Goal: Transaction & Acquisition: Obtain resource

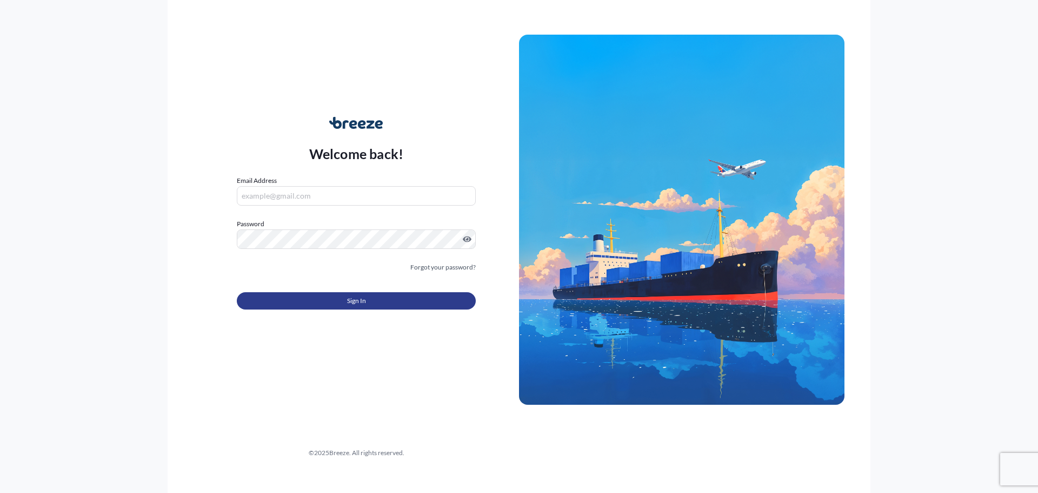
type input "[PERSON_NAME][EMAIL_ADDRESS][DOMAIN_NAME]"
click at [348, 297] on span "Sign In" at bounding box center [356, 300] width 19 height 11
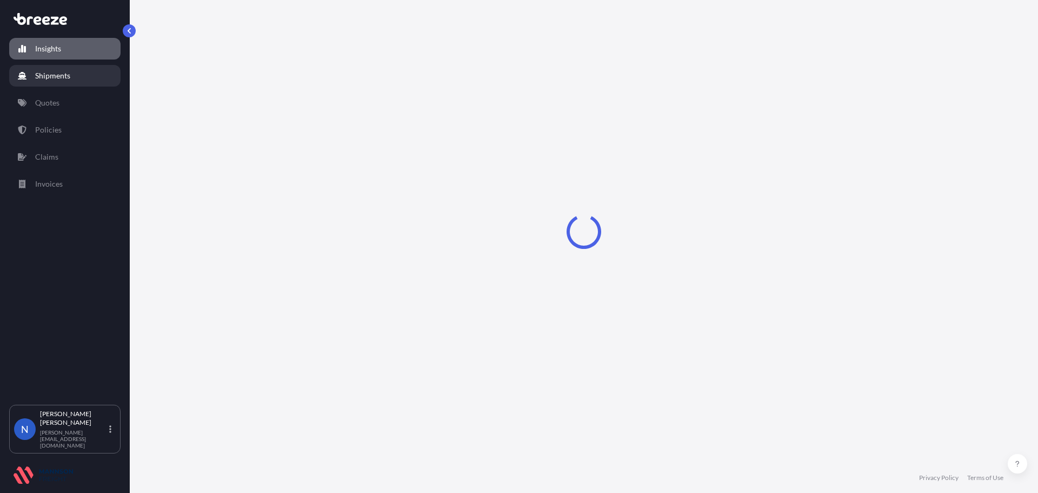
select select "2025"
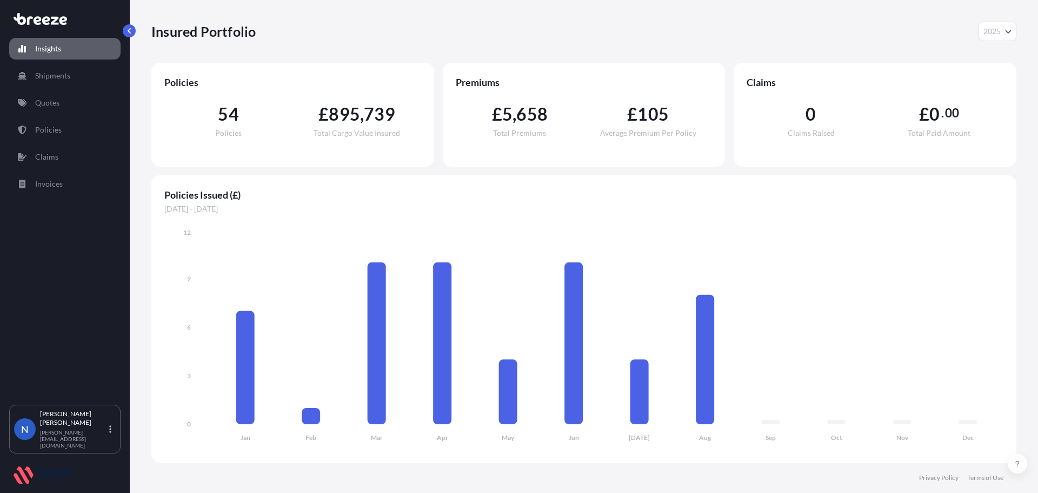
click at [223, 116] on span "54" at bounding box center [228, 113] width 21 height 17
click at [44, 78] on p "Shipments" at bounding box center [52, 75] width 35 height 11
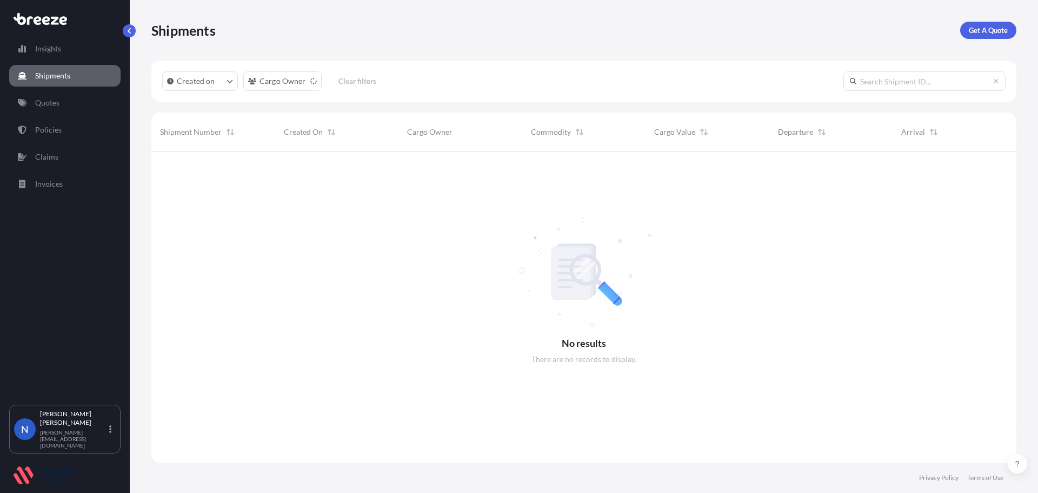
scroll to position [309, 857]
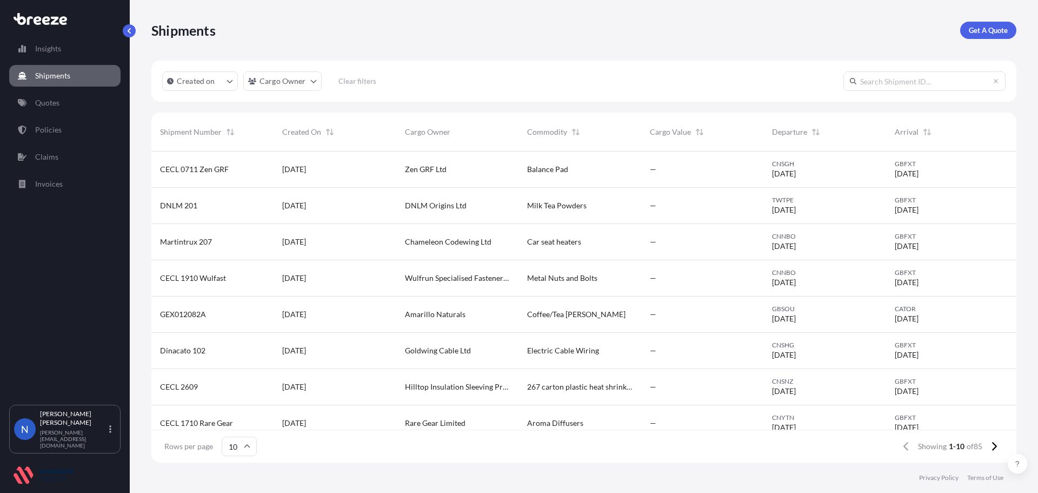
drag, startPoint x: 870, startPoint y: 83, endPoint x: 854, endPoint y: 55, distance: 32.7
click at [868, 79] on input "text" at bounding box center [924, 80] width 162 height 19
paste input "CECL 2503 Pamper"
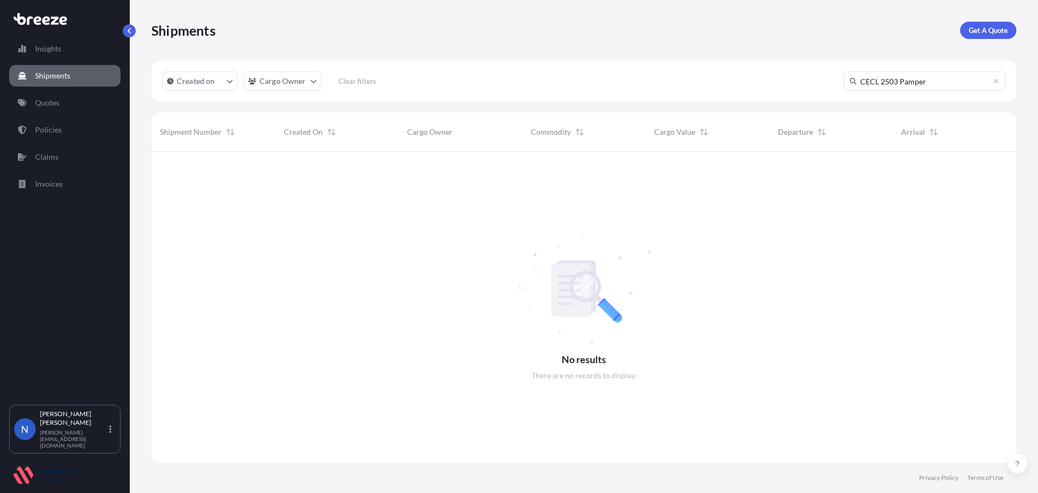
scroll to position [342, 857]
click at [940, 82] on input "CECL 2503 Pamper" at bounding box center [924, 80] width 162 height 19
drag, startPoint x: 834, startPoint y: 82, endPoint x: 809, endPoint y: 84, distance: 25.0
click at [797, 83] on div "Created on Cargo Owner Clear filters CECL 2503 Pamper" at bounding box center [583, 81] width 865 height 41
paste input "DNLM 101"
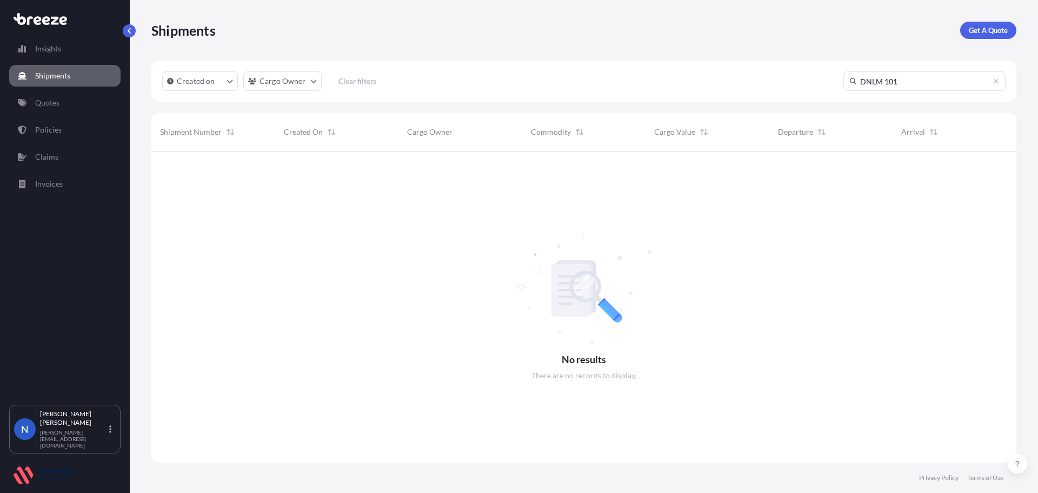
type input "DNLM 101"
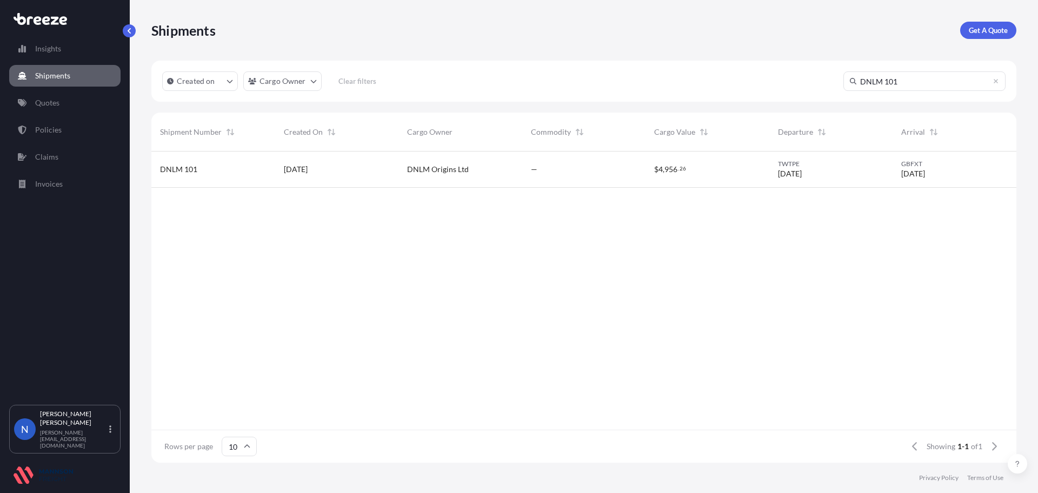
click at [308, 170] on span "[DATE]" at bounding box center [296, 169] width 24 height 11
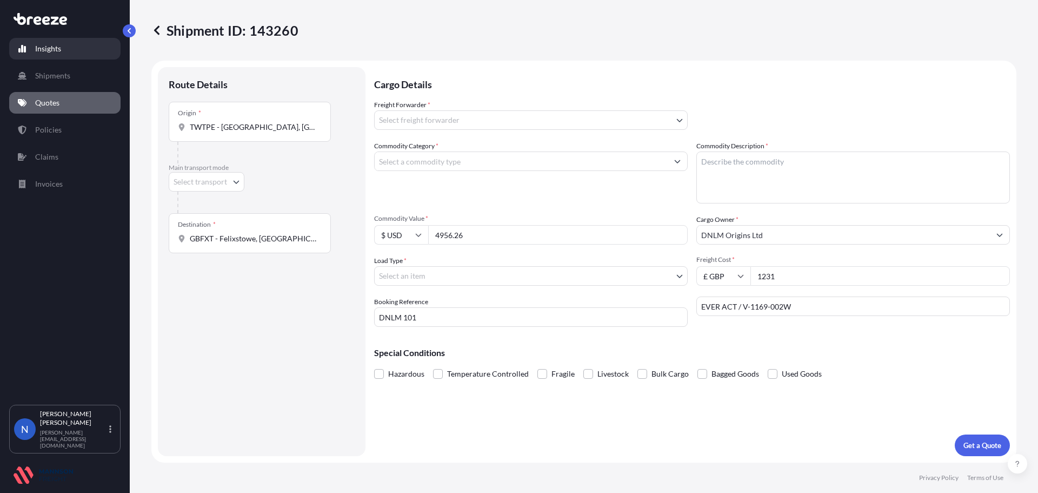
click at [52, 48] on p "Insights" at bounding box center [48, 48] width 26 height 11
select select "2025"
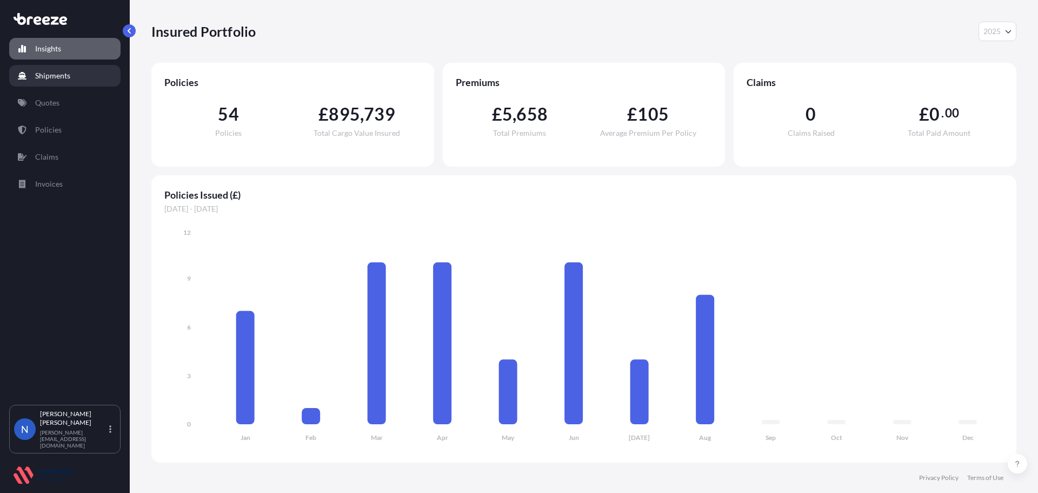
click at [43, 81] on link "Shipments" at bounding box center [64, 76] width 111 height 22
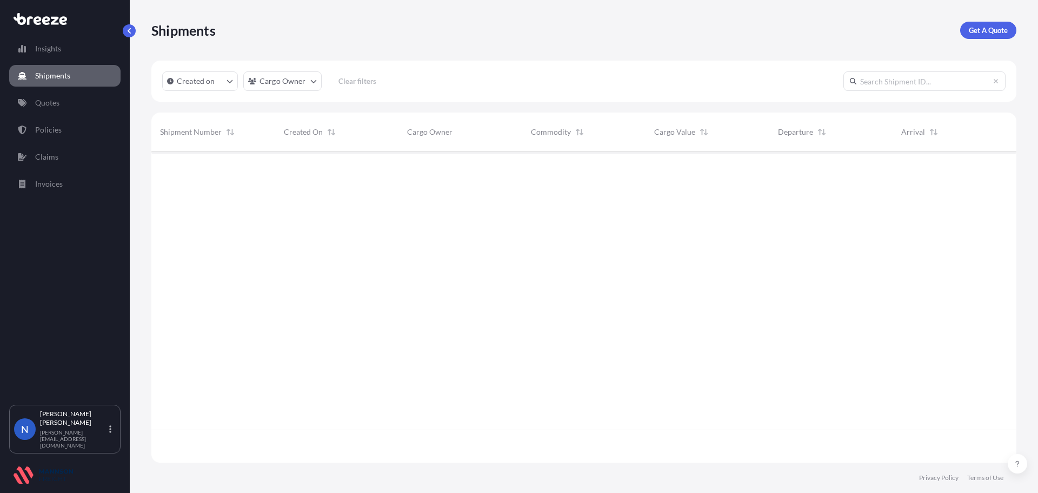
scroll to position [309, 857]
click at [43, 128] on p "Policies" at bounding box center [48, 129] width 26 height 11
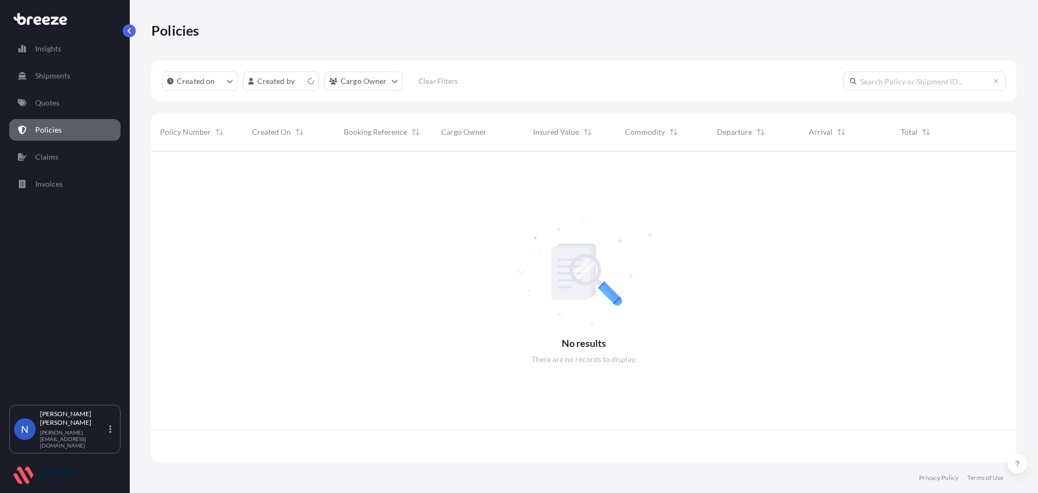
scroll to position [309, 857]
click at [938, 81] on input "text" at bounding box center [924, 80] width 162 height 19
paste input "DNLM 101"
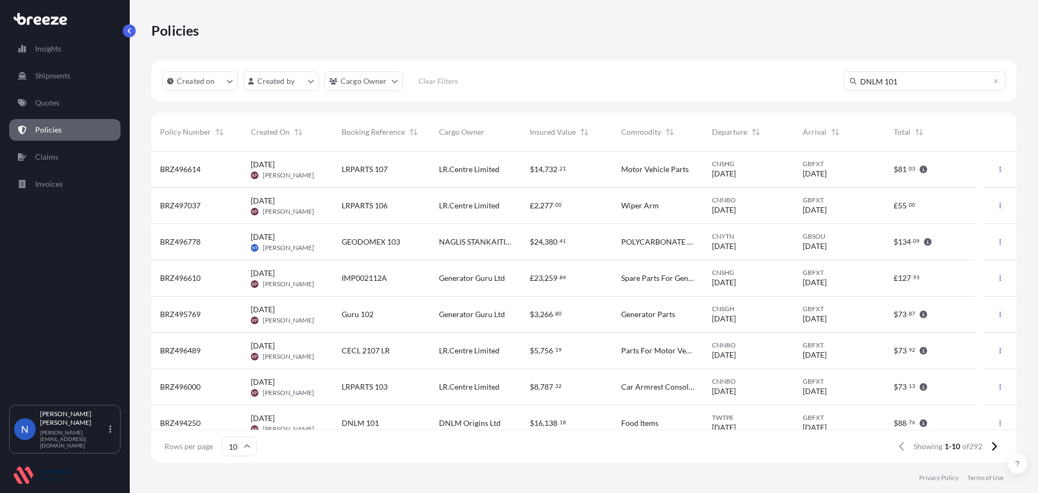
click at [941, 85] on input "DNLM 101" at bounding box center [924, 80] width 162 height 19
click at [906, 85] on input "DNLM 101" at bounding box center [924, 80] width 162 height 19
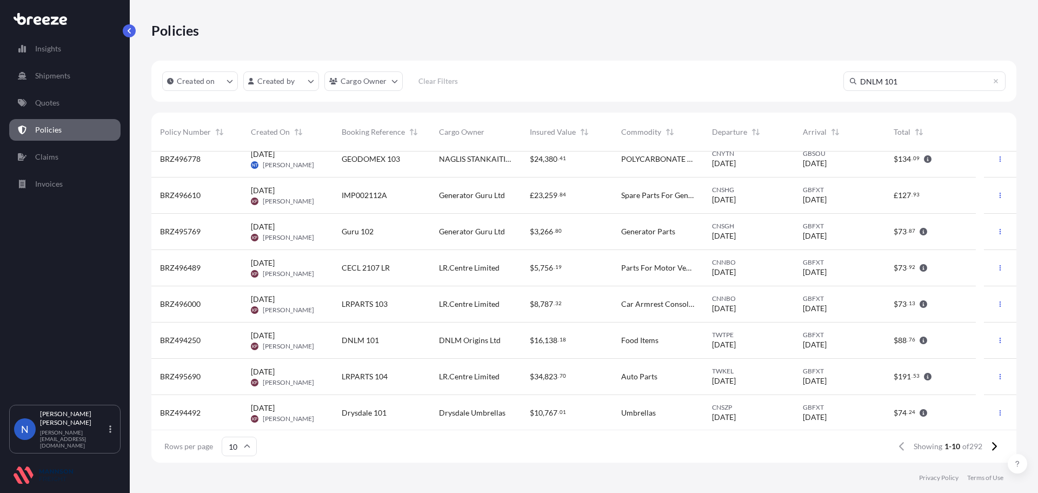
scroll to position [84, 0]
click at [997, 339] on icon "button" at bounding box center [1000, 338] width 6 height 6
click at [957, 360] on p "Download certificate" at bounding box center [941, 360] width 71 height 11
click at [905, 83] on input "DNLM 101" at bounding box center [924, 80] width 162 height 19
drag, startPoint x: 910, startPoint y: 80, endPoint x: 823, endPoint y: 90, distance: 88.1
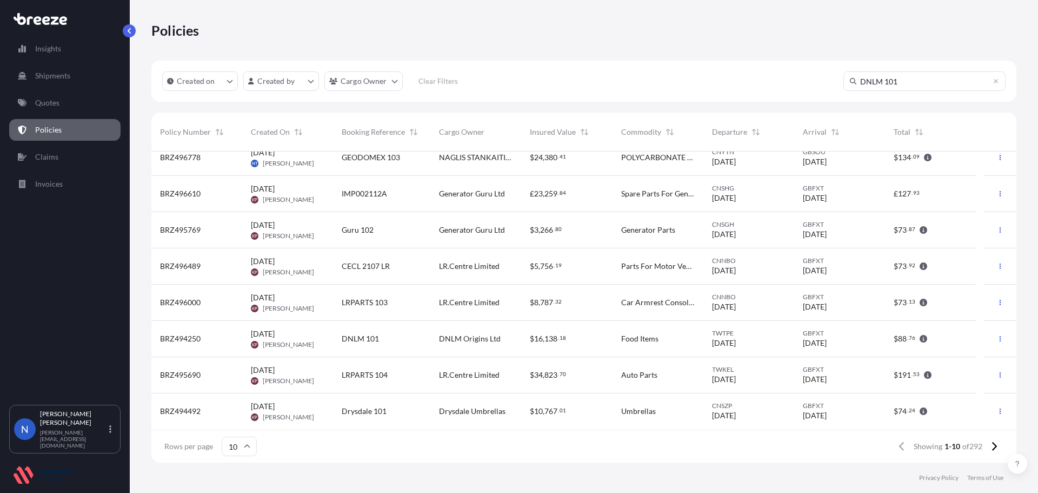
click at [826, 88] on div "Created on Created by Cargo Owner Clear Filters DNLM 101" at bounding box center [583, 81] width 865 height 41
paste input "CECL 2503 Pamper"
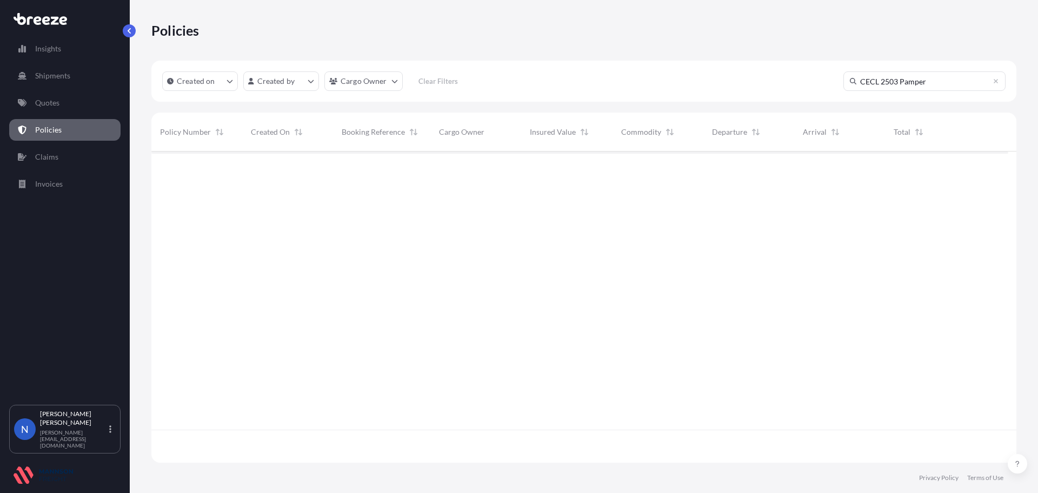
scroll to position [0, 0]
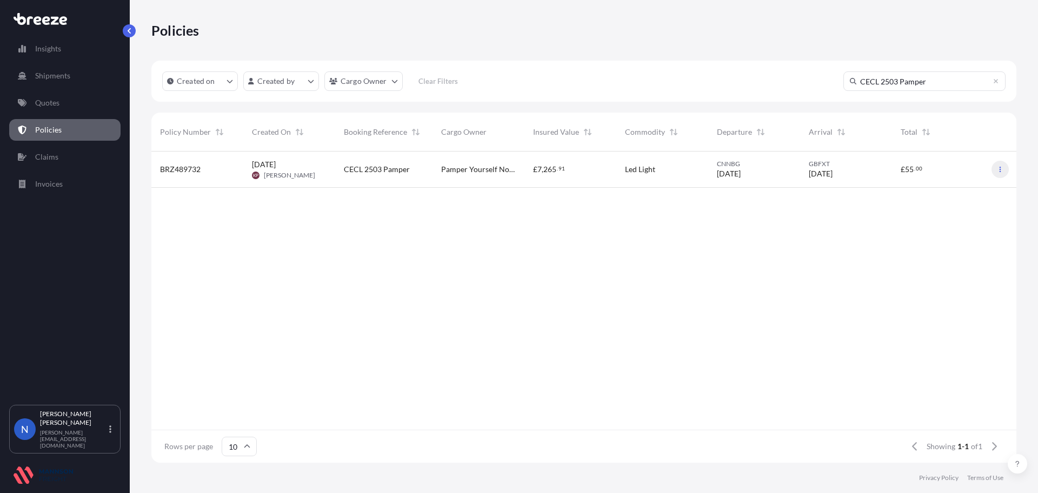
click at [1002, 169] on icon "button" at bounding box center [1000, 169] width 6 height 6
click at [952, 194] on p "Download certificate" at bounding box center [949, 190] width 71 height 11
drag, startPoint x: 938, startPoint y: 81, endPoint x: 835, endPoint y: 84, distance: 103.3
click at [825, 84] on div "Created on Created by Cargo Owner Clear Filters CECL 2503 Pamper" at bounding box center [583, 81] width 865 height 41
paste input "LRPARTS 103"
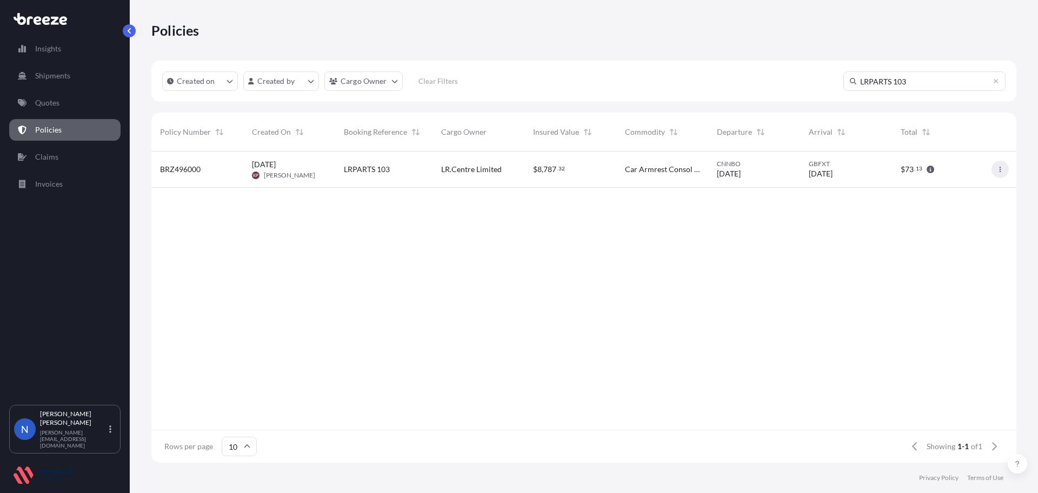
click at [1002, 167] on icon "button" at bounding box center [1000, 169] width 6 height 6
click at [949, 188] on p "Download certificate" at bounding box center [949, 190] width 71 height 11
click at [907, 77] on input "LRPARTS 103" at bounding box center [924, 80] width 162 height 19
drag, startPoint x: 889, startPoint y: 81, endPoint x: 924, endPoint y: 76, distance: 35.0
click at [923, 76] on input "LRPARTS 103" at bounding box center [924, 80] width 162 height 19
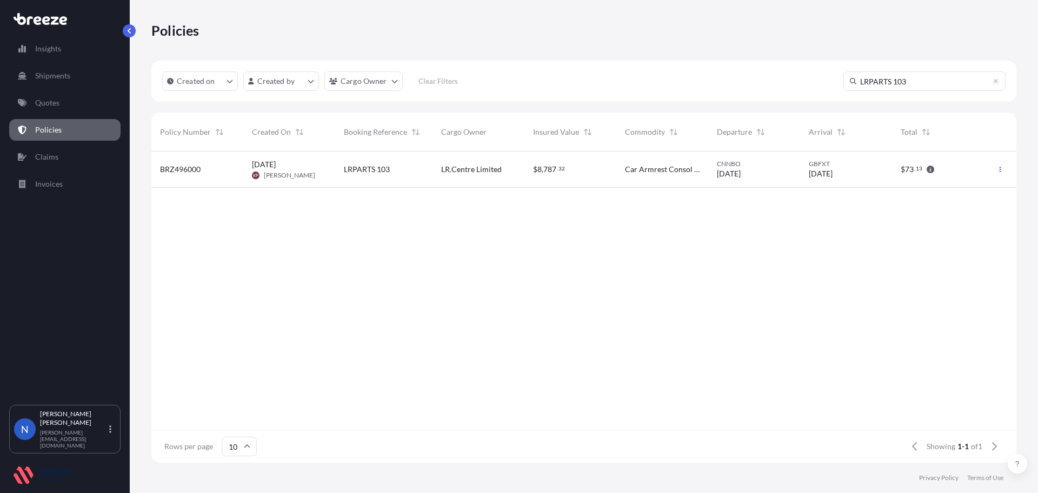
click at [895, 87] on input "LRPARTS 103" at bounding box center [924, 80] width 162 height 19
drag, startPoint x: 921, startPoint y: 78, endPoint x: 810, endPoint y: 70, distance: 110.6
click at [812, 72] on div "Created on Created by Cargo Owner Clear Filters LRPARTS 103" at bounding box center [583, 81] width 865 height 41
paste input "CECL 2107 LR"
click at [996, 170] on button "button" at bounding box center [1000, 169] width 17 height 17
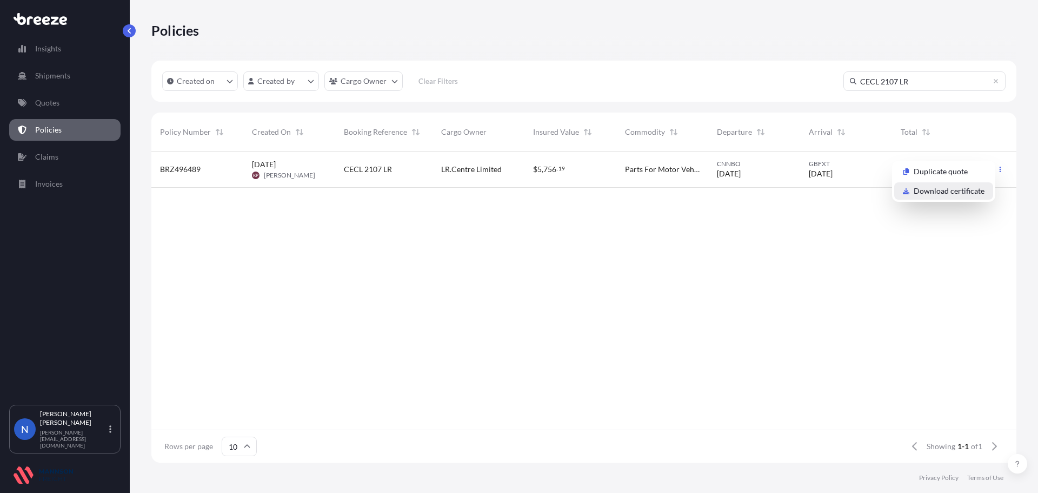
click at [953, 187] on p "Download certificate" at bounding box center [949, 190] width 71 height 11
drag, startPoint x: 920, startPoint y: 81, endPoint x: 830, endPoint y: 82, distance: 89.8
click at [830, 82] on div "Created on Created by Cargo Owner Clear Filters CECL 2107 LR" at bounding box center [583, 81] width 865 height 41
paste input "Guru 102"
click at [995, 170] on button "button" at bounding box center [1000, 169] width 17 height 17
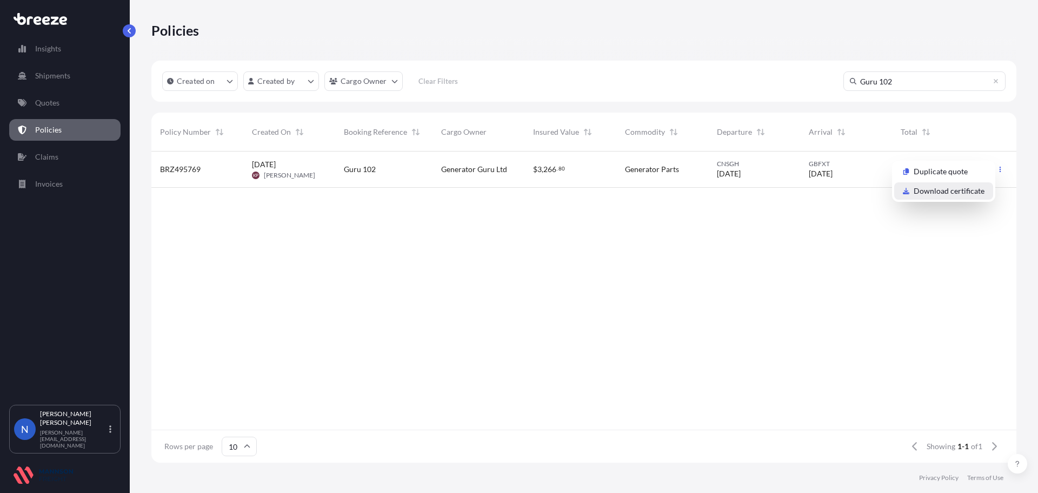
click at [948, 186] on p "Download certificate" at bounding box center [949, 190] width 71 height 11
click at [905, 81] on input "Guru 102" at bounding box center [924, 80] width 162 height 19
drag, startPoint x: 908, startPoint y: 82, endPoint x: 772, endPoint y: 85, distance: 135.8
click at [774, 88] on div "Created on Created by Cargo Owner Clear Filters Guru 102" at bounding box center [583, 81] width 865 height 41
paste input "EODOMEX 103"
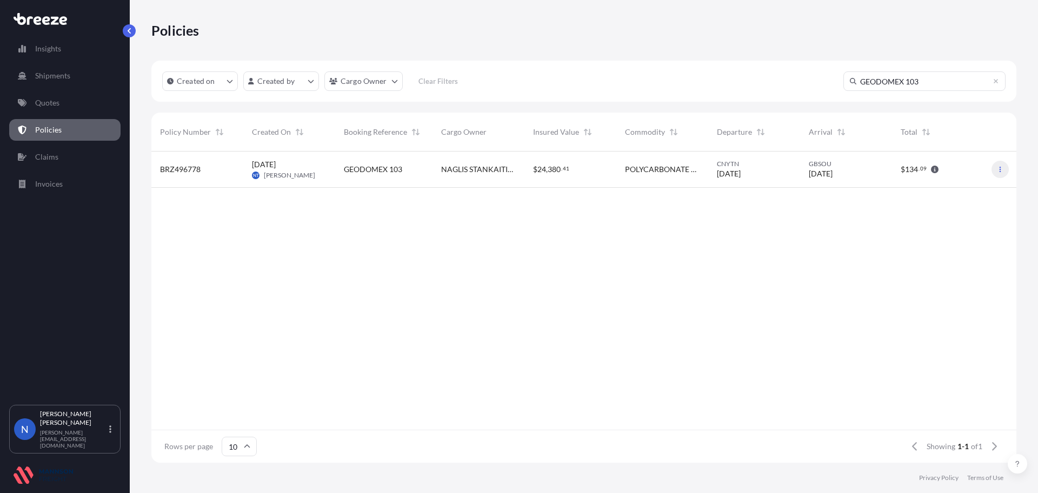
click at [1003, 166] on button "button" at bounding box center [1000, 169] width 17 height 17
click at [949, 192] on p "Download certificate" at bounding box center [949, 190] width 71 height 11
drag, startPoint x: 928, startPoint y: 79, endPoint x: 799, endPoint y: 77, distance: 129.2
click at [802, 81] on div "Created on Created by Cargo Owner Clear Filters GEODOMEX 103" at bounding box center [583, 81] width 865 height 41
paste input "LRPARTS 106"
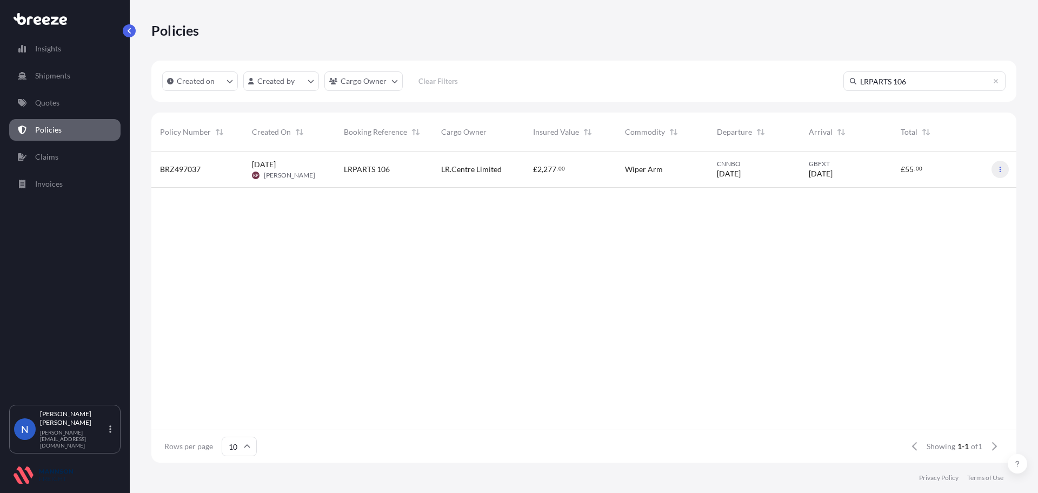
click at [998, 168] on icon "button" at bounding box center [1000, 169] width 6 height 6
click at [928, 192] on p "Download certificate" at bounding box center [949, 190] width 71 height 11
drag, startPoint x: 913, startPoint y: 80, endPoint x: 823, endPoint y: 81, distance: 89.8
click at [823, 81] on div "Created on Created by Cargo Owner Clear Filters LRPARTS 106" at bounding box center [583, 81] width 865 height 41
paste input "7"
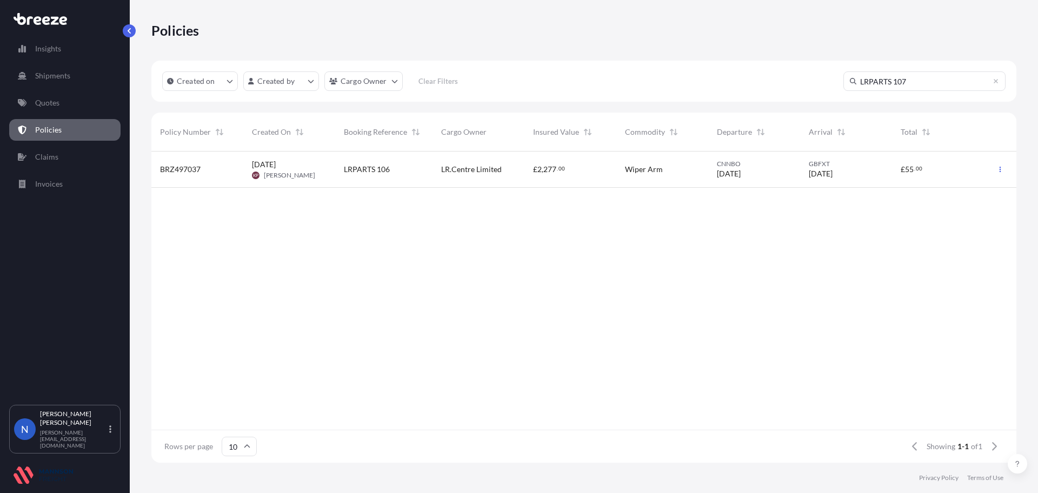
type input "LRPARTS 107"
click at [1000, 170] on icon "button" at bounding box center [1000, 169] width 6 height 6
click at [957, 191] on p "Download certificate" at bounding box center [949, 190] width 71 height 11
